Goal: Information Seeking & Learning: Learn about a topic

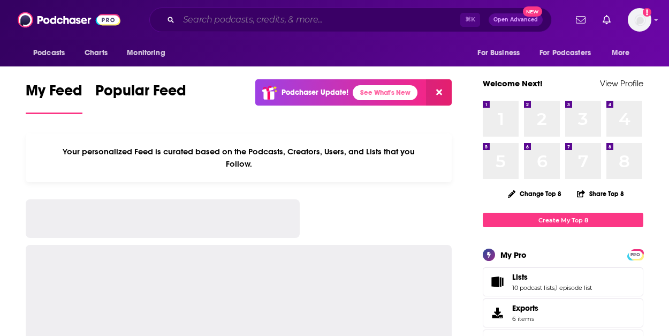
click at [231, 24] on input "Search podcasts, credits, & more..." at bounding box center [320, 19] width 282 height 17
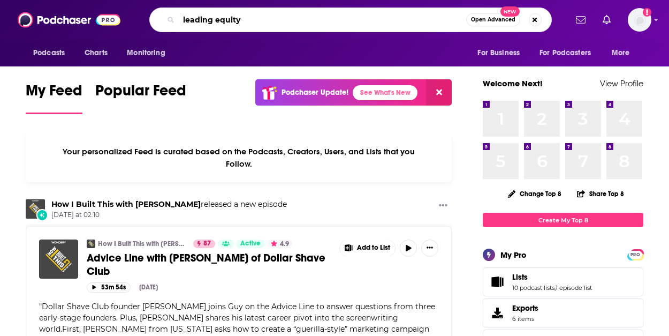
type input "leading equity"
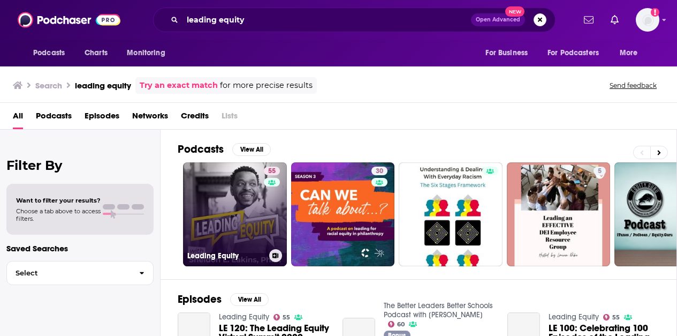
click at [233, 197] on link "55 Leading Equity" at bounding box center [235, 214] width 104 height 104
